Goal: Information Seeking & Learning: Understand process/instructions

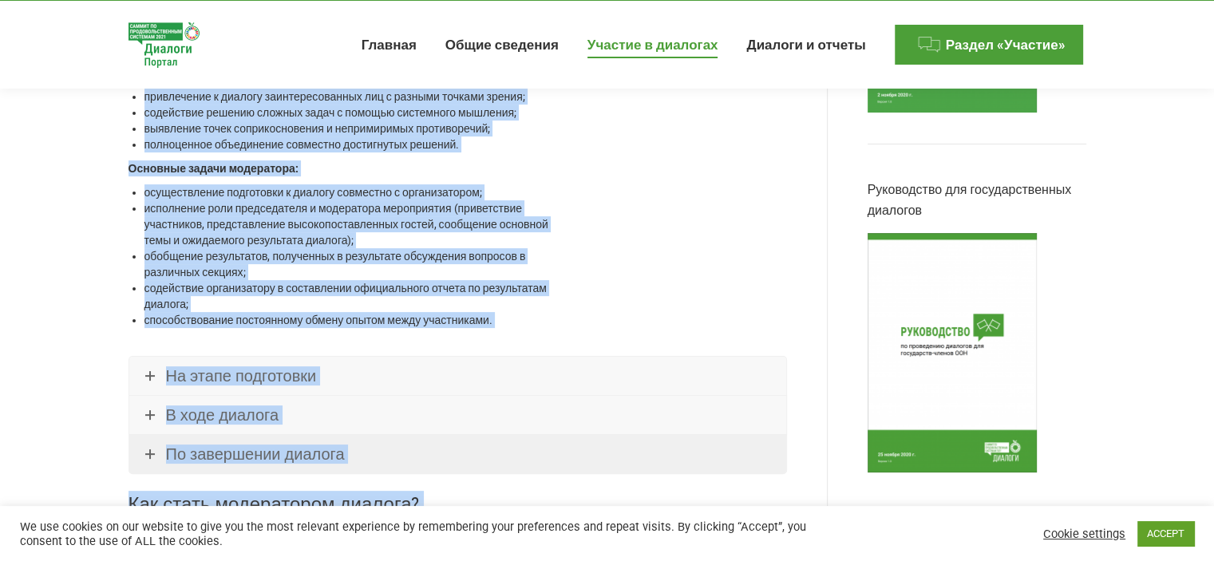
scroll to position [426, 0]
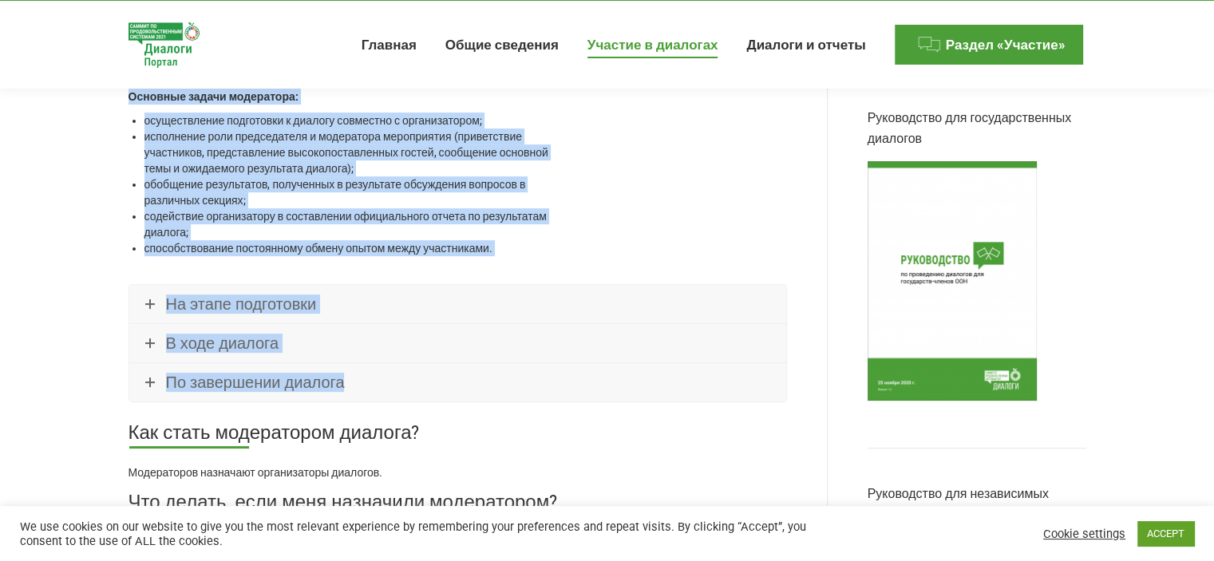
drag, startPoint x: 124, startPoint y: 191, endPoint x: 536, endPoint y: 260, distance: 417.5
click at [643, 243] on div "Модераторы диалогов Модератор диалога назначается организатором и отвечает за п…" at bounding box center [457, 16] width 670 height 536
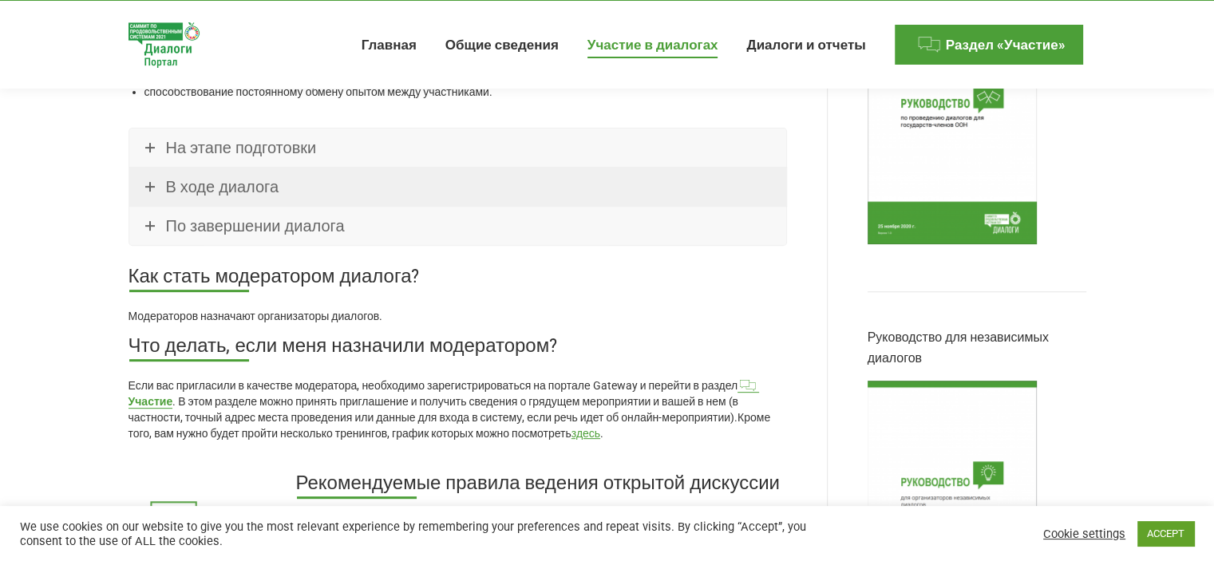
scroll to position [586, 0]
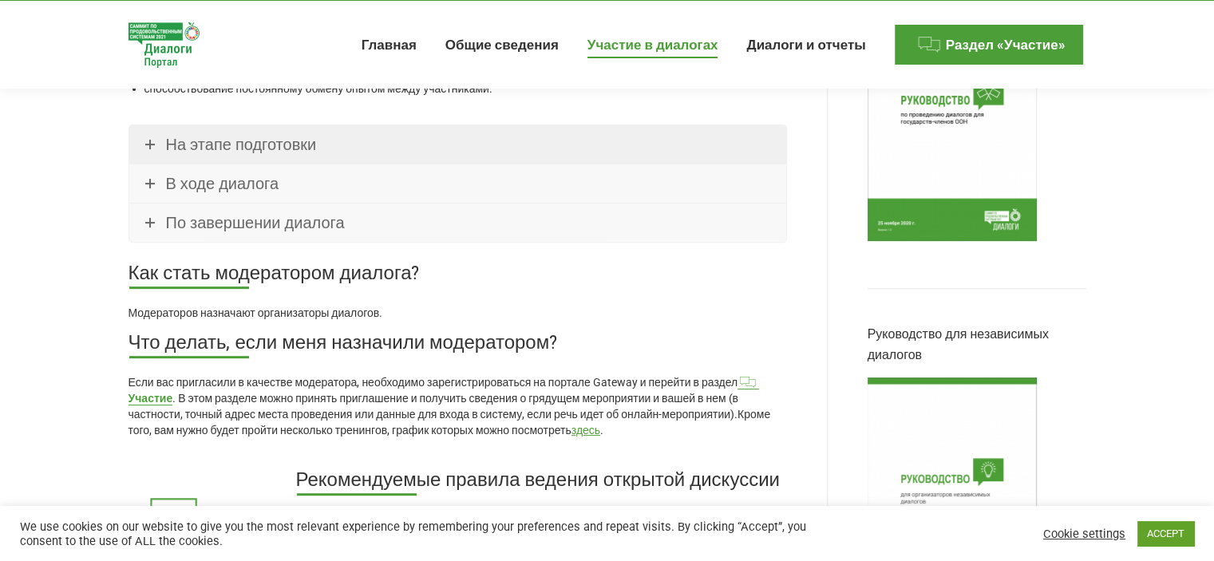
click at [240, 135] on span "На этапе подготовки" at bounding box center [241, 144] width 151 height 19
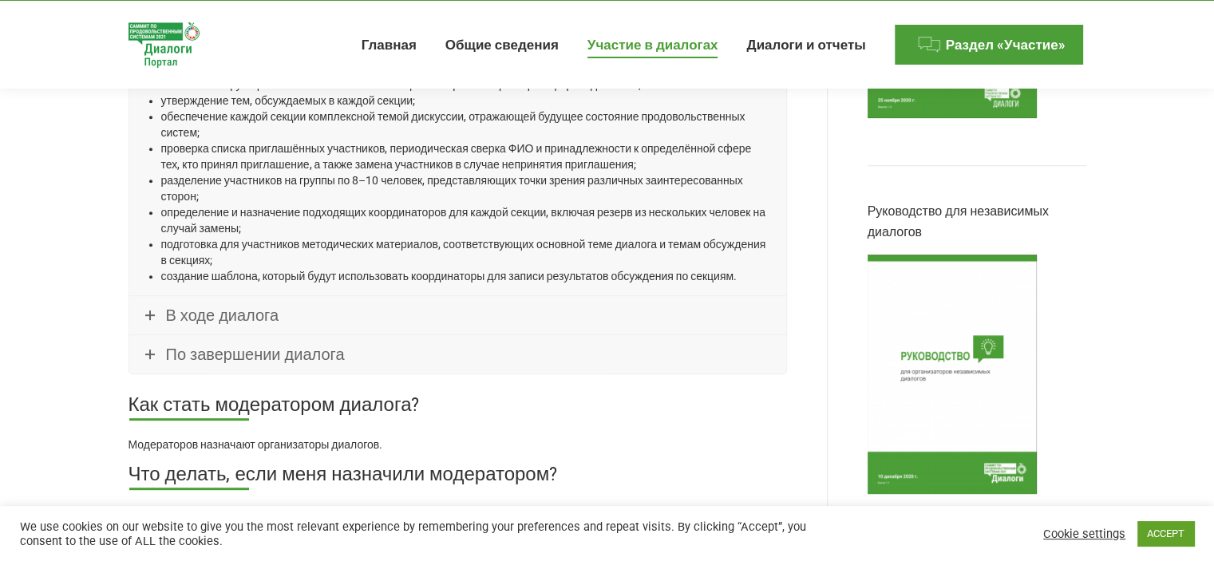
scroll to position [745, 0]
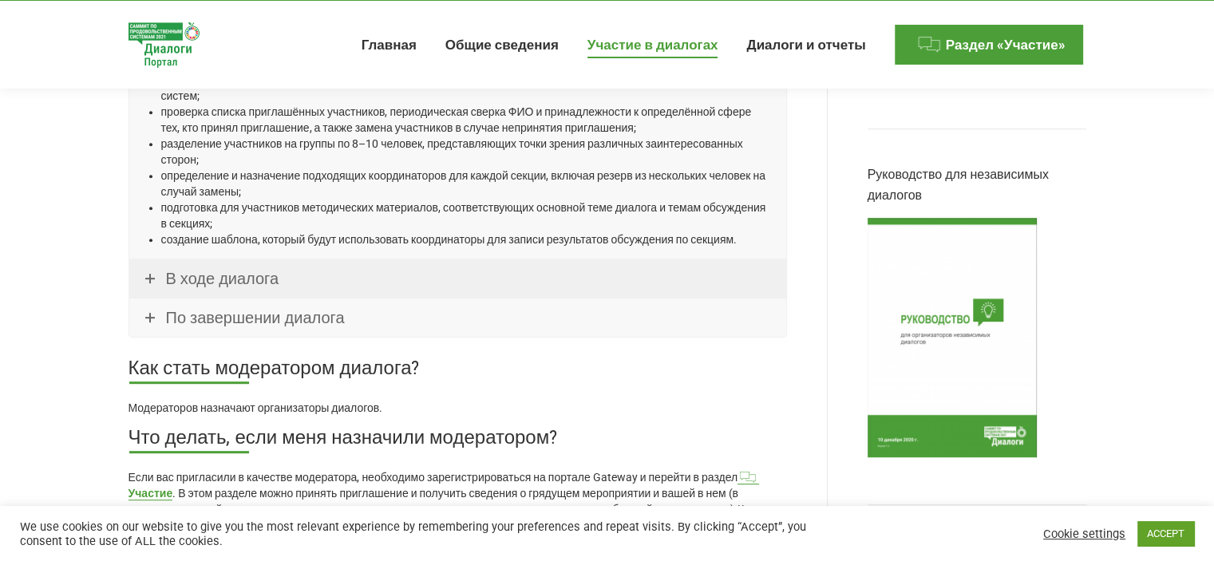
click at [247, 269] on span "В ходе диалога" at bounding box center [222, 278] width 113 height 19
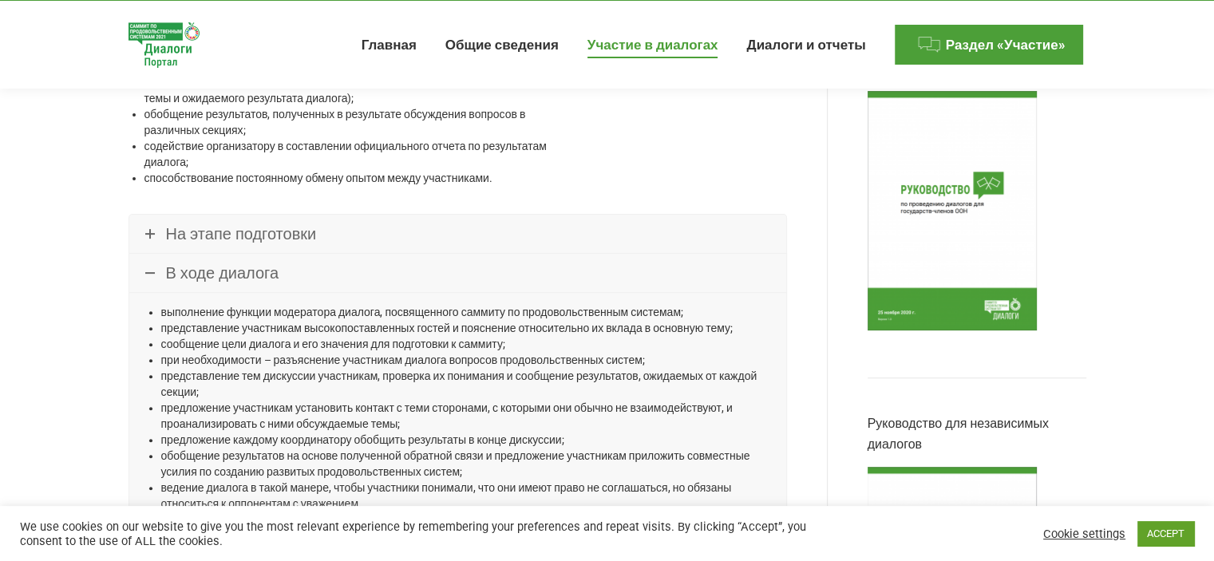
scroll to position [614, 0]
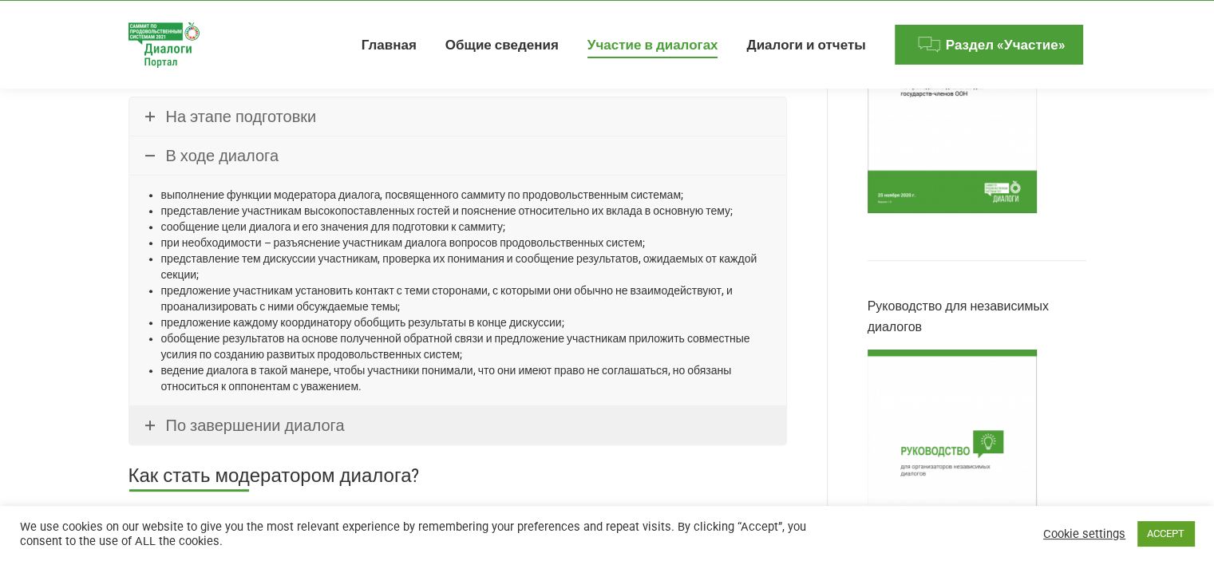
click at [290, 416] on span "По завершении диалога" at bounding box center [255, 425] width 179 height 19
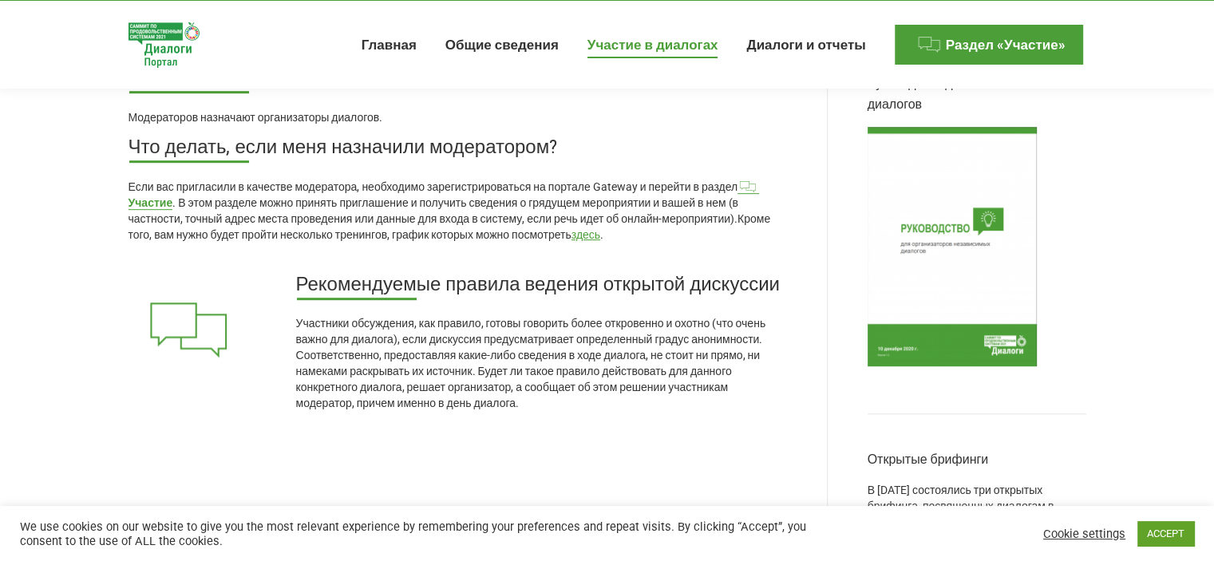
scroll to position [1012, 0]
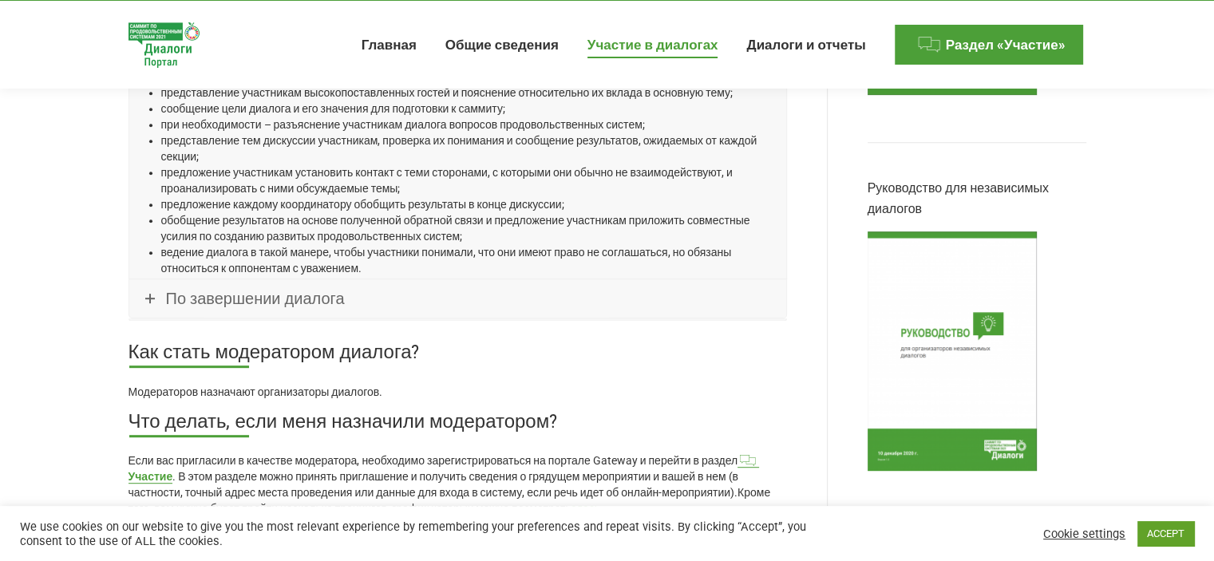
scroll to position [619, 0]
